Goal: Task Accomplishment & Management: Complete application form

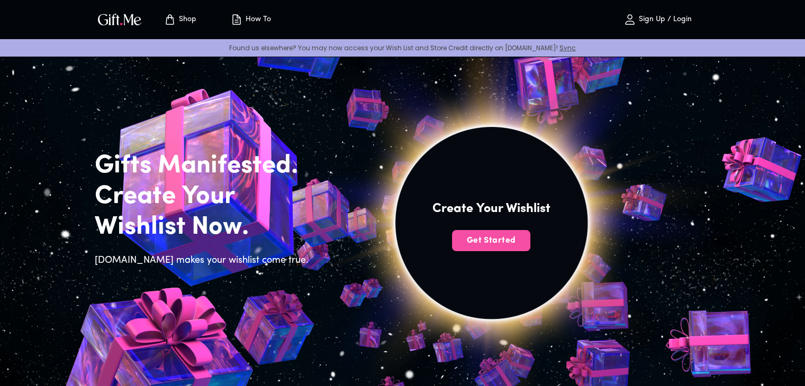
click at [476, 233] on button "Get Started" at bounding box center [491, 240] width 78 height 21
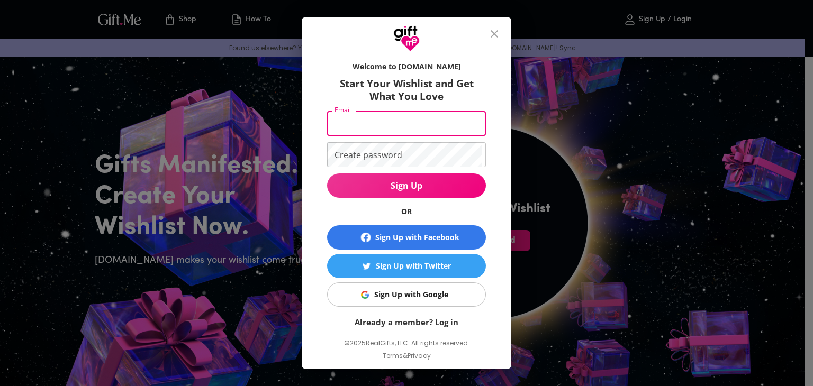
click at [402, 124] on input "Email" at bounding box center [404, 123] width 155 height 25
type input "mria.sabel1910@gmail.com"
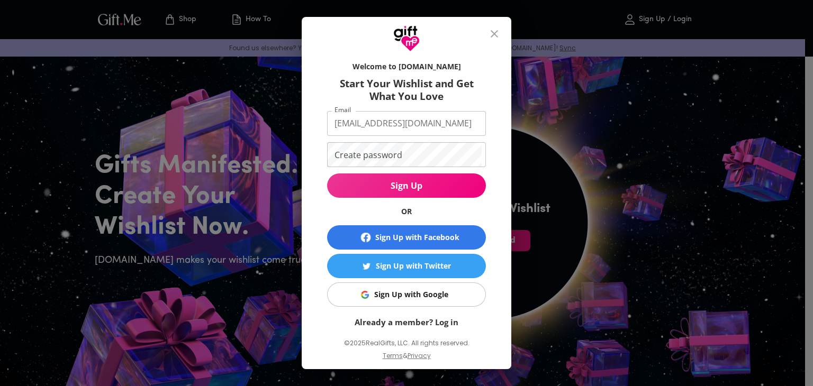
click at [327, 200] on form "Welcome to Gift.me Start Your Wishlist and Get What You Love Email mria.sabel19…" at bounding box center [406, 192] width 159 height 272
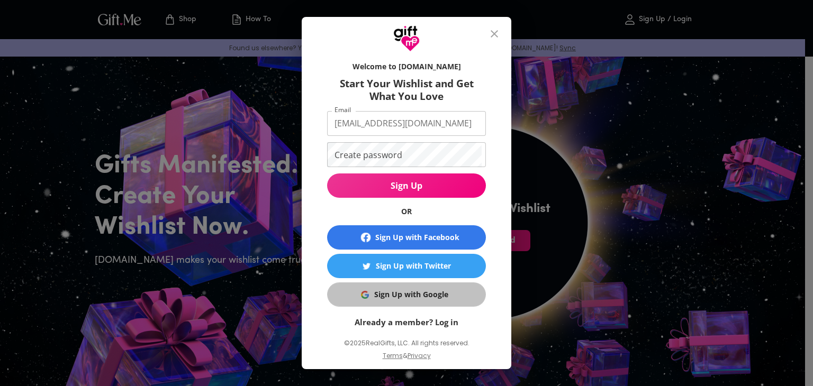
click at [385, 289] on div "Sign Up with Google" at bounding box center [411, 295] width 74 height 12
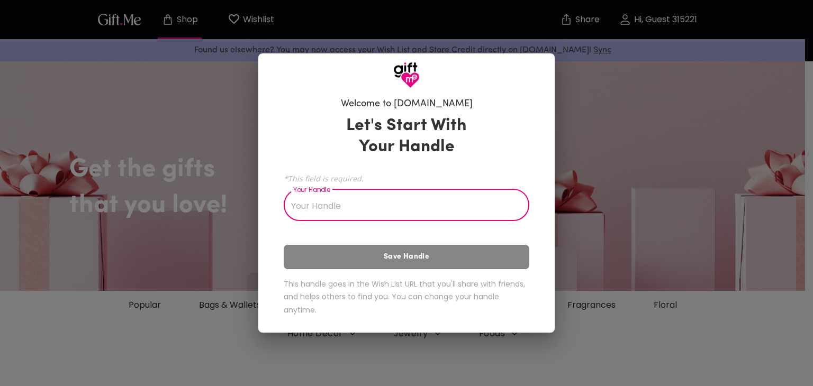
click at [350, 212] on input "Your Handle" at bounding box center [401, 207] width 234 height 30
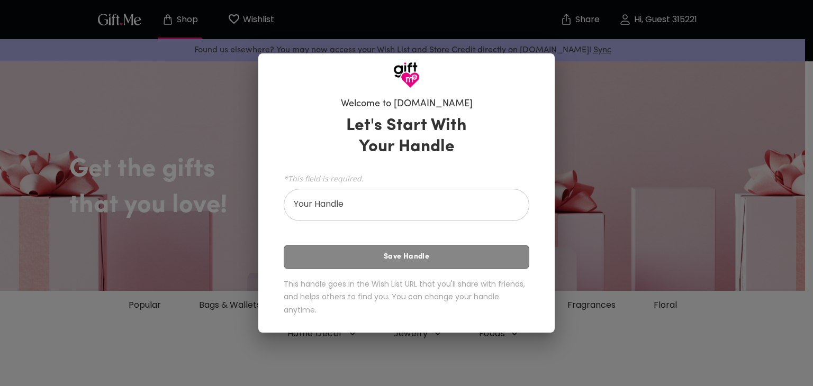
click at [451, 1] on div "Welcome to [DOMAIN_NAME] Let's Start With Your Handle *This field is required. …" at bounding box center [406, 193] width 813 height 386
